Goal: Task Accomplishment & Management: Manage account settings

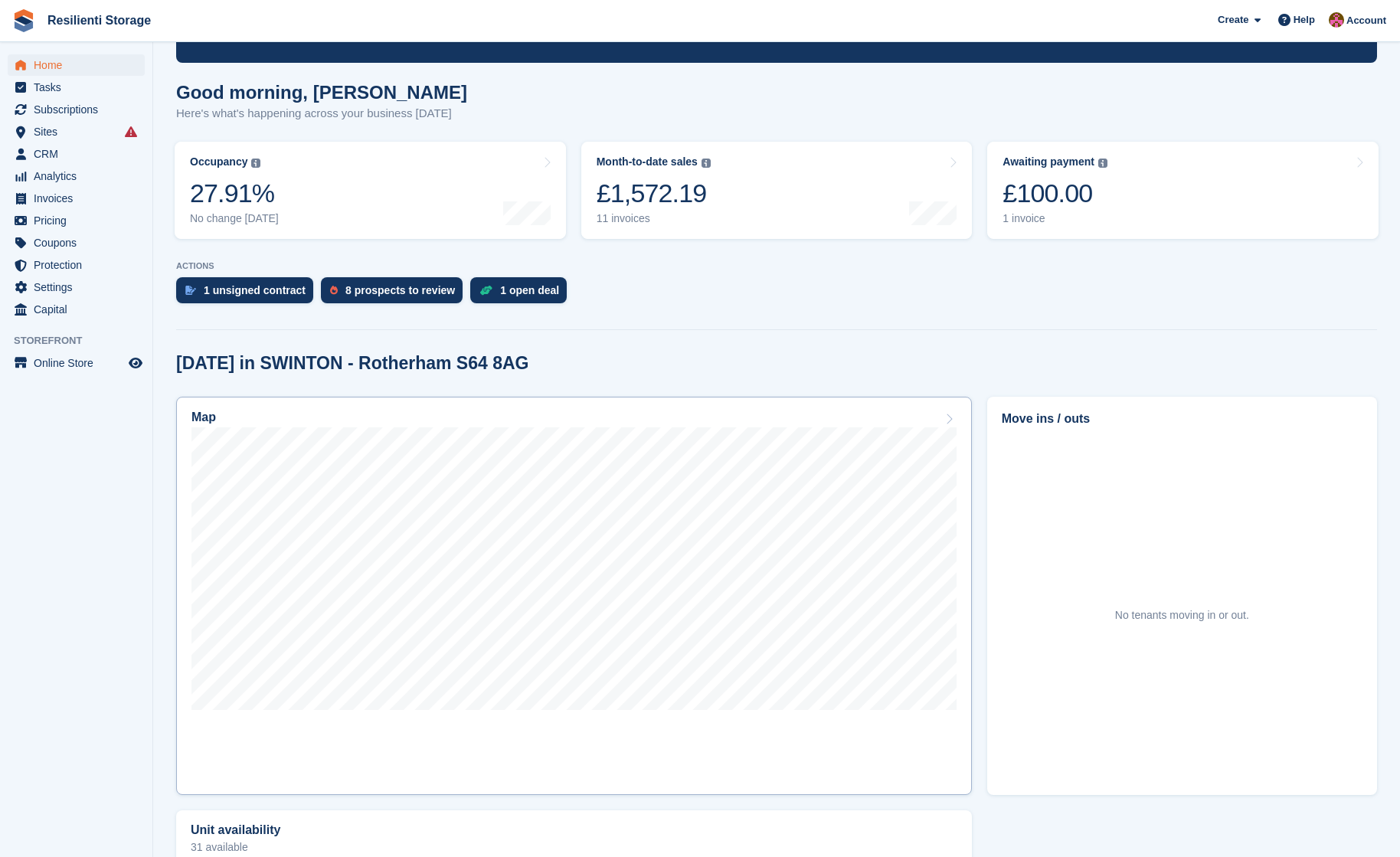
scroll to position [153, 0]
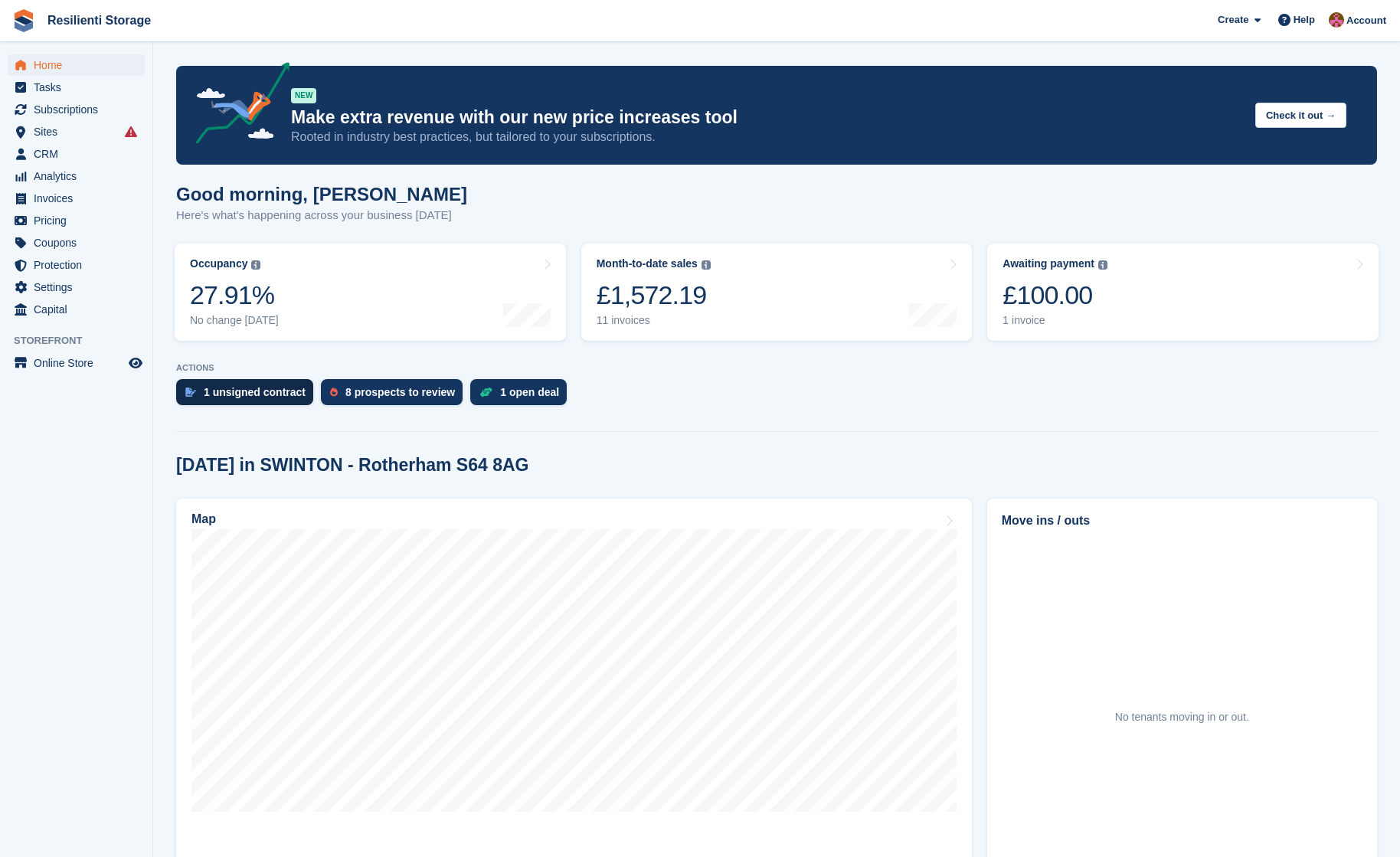
click at [236, 397] on div "1 unsigned contract" at bounding box center [255, 392] width 102 height 12
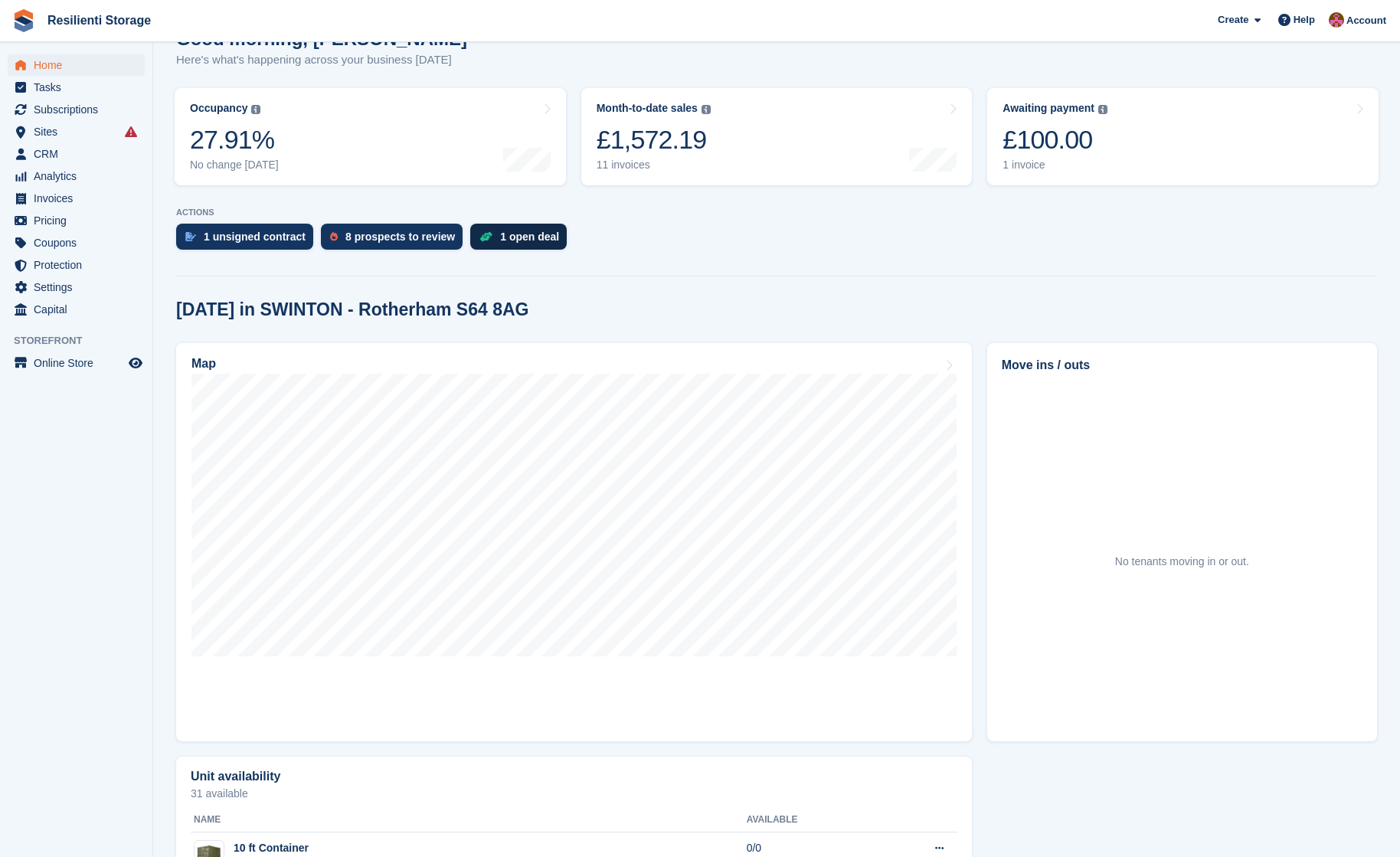
click at [509, 240] on div "1 open deal" at bounding box center [530, 236] width 59 height 12
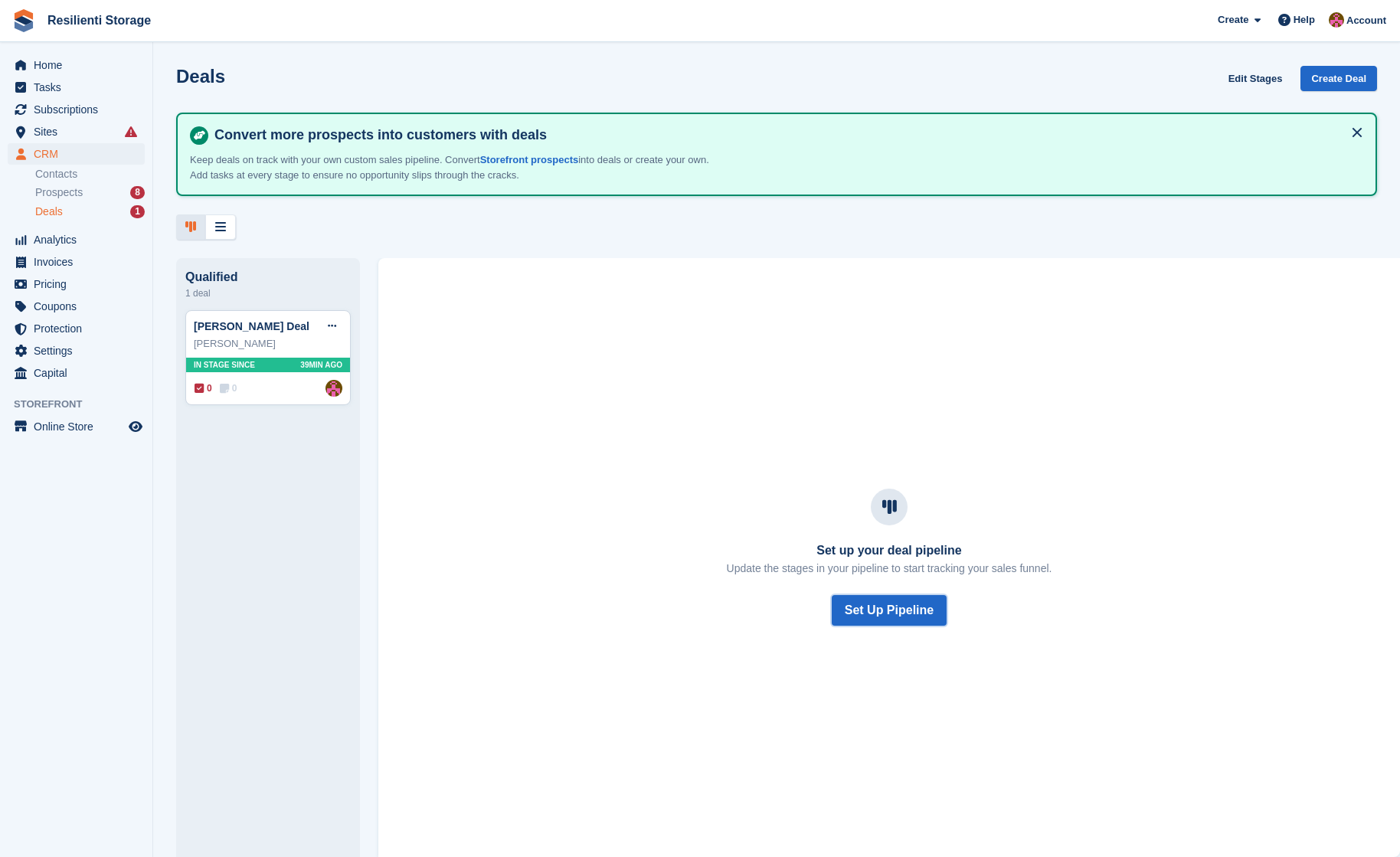
click at [903, 618] on button "Set Up Pipeline" at bounding box center [889, 610] width 115 height 30
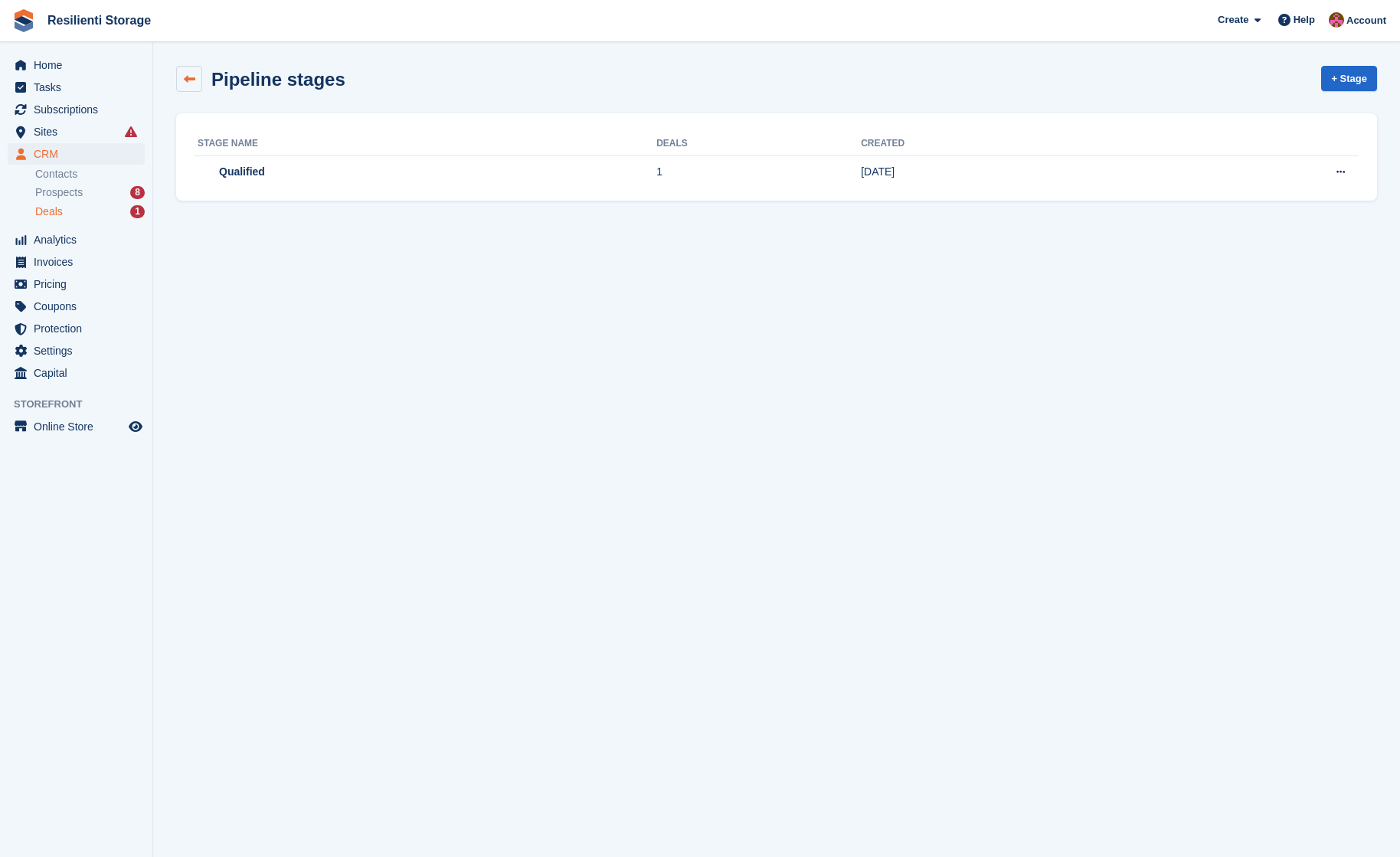
click at [184, 78] on icon at bounding box center [189, 79] width 11 height 11
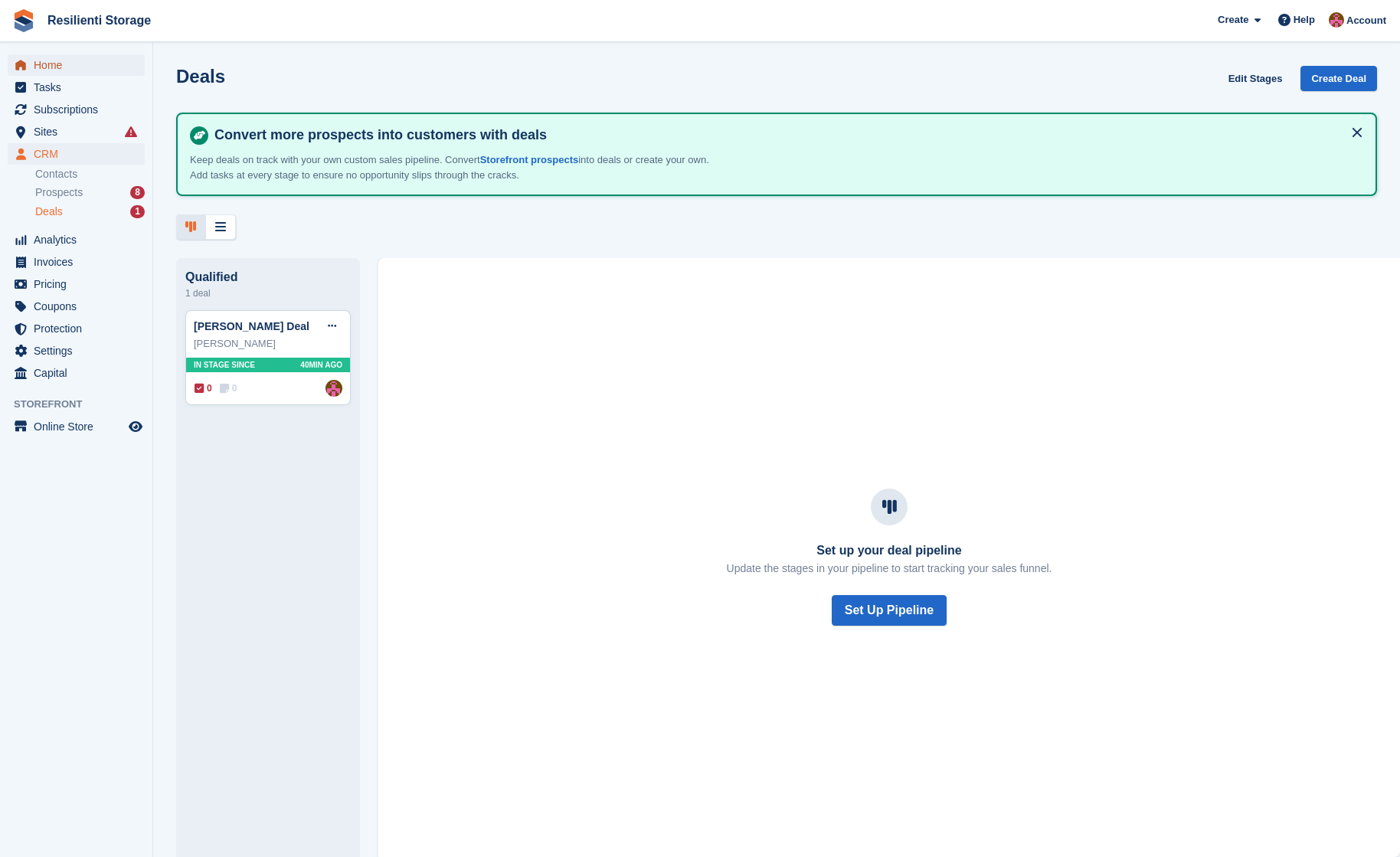
click at [57, 63] on span "Home" at bounding box center [80, 65] width 92 height 22
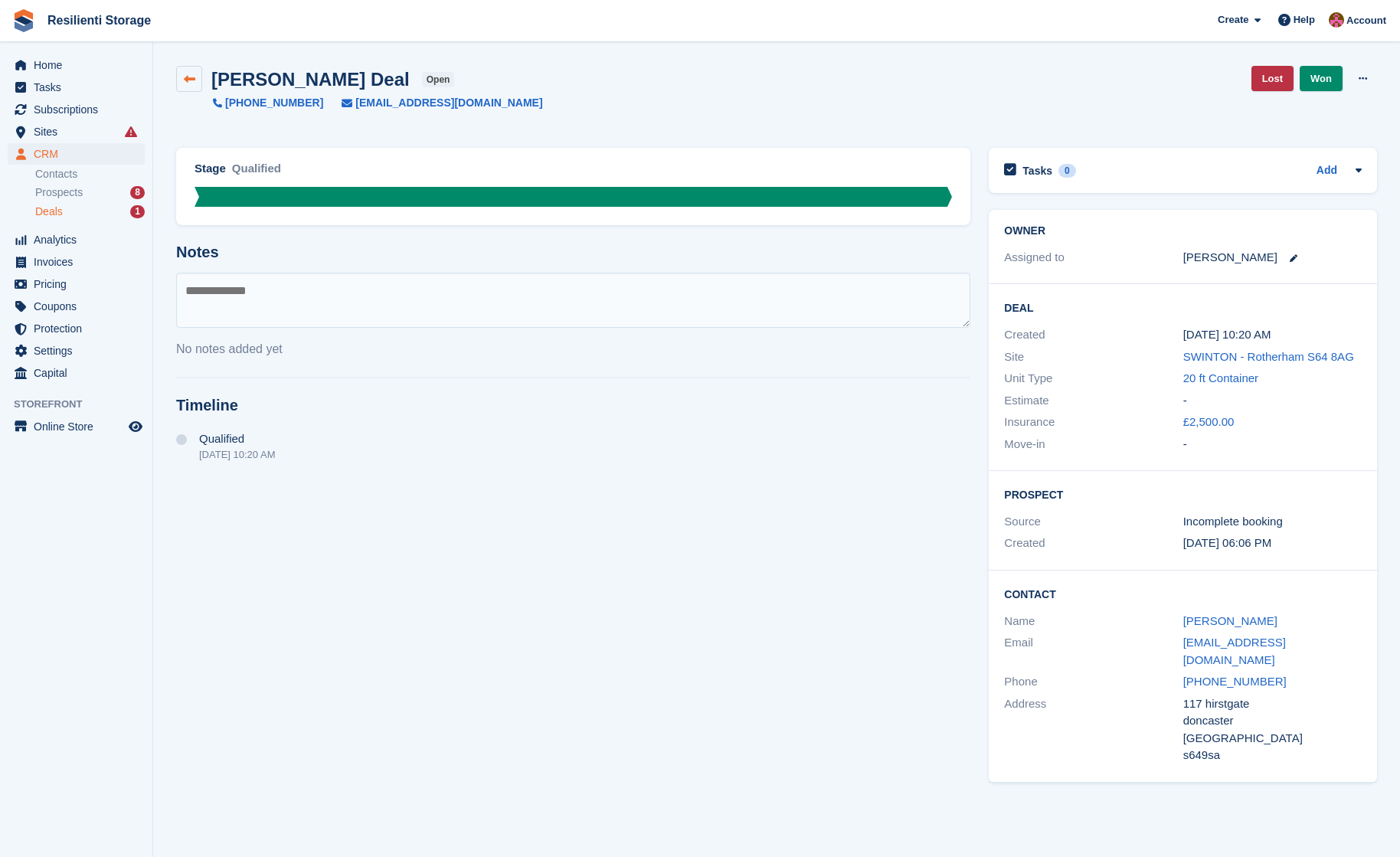
click at [187, 86] on link at bounding box center [190, 79] width 26 height 26
click at [178, 74] on link at bounding box center [190, 79] width 26 height 26
